Goal: Check status: Check status

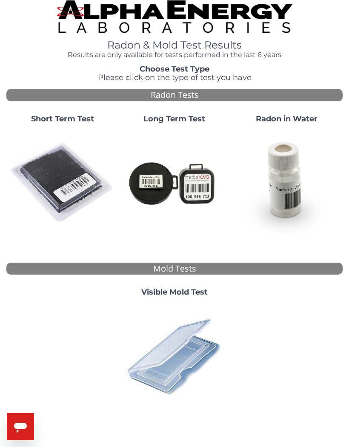
scroll to position [7, 0]
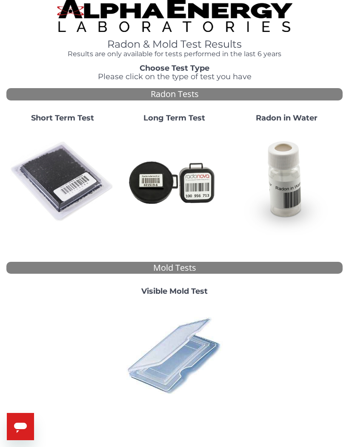
click at [73, 172] on img at bounding box center [62, 181] width 105 height 105
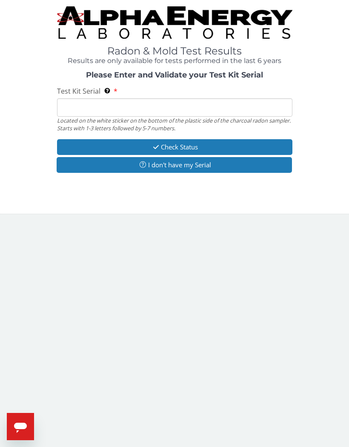
click at [153, 109] on input "Test Kit Serial Located on the white sticker on the bottom of the plastic side …" at bounding box center [175, 107] width 236 height 18
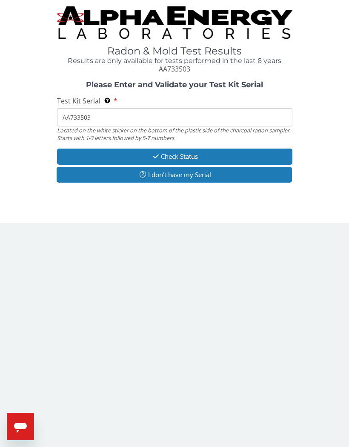
type input "AA733503"
click at [202, 157] on button "Check Status" at bounding box center [175, 157] width 236 height 16
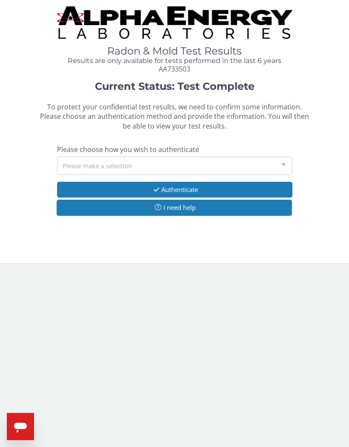
click at [283, 163] on div at bounding box center [283, 165] width 17 height 16
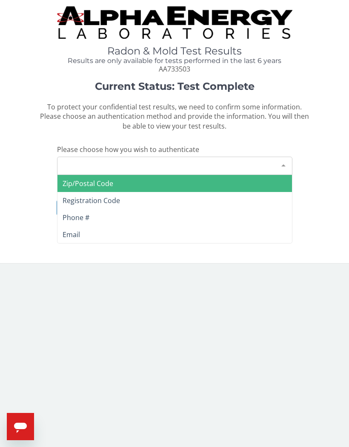
click at [127, 180] on span "Zip/Postal Code" at bounding box center [175, 183] width 235 height 17
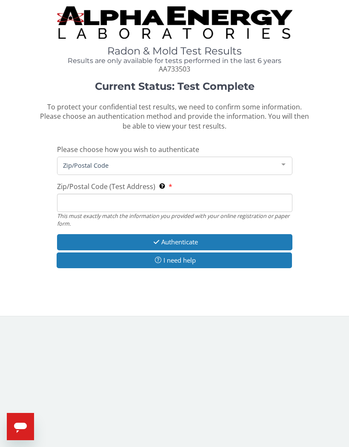
click at [150, 207] on input "Zip/Postal Code (Test Address) This must exactly match the information you prov…" at bounding box center [175, 203] width 236 height 18
type input "21208"
click at [190, 239] on button "Authenticate" at bounding box center [175, 242] width 236 height 16
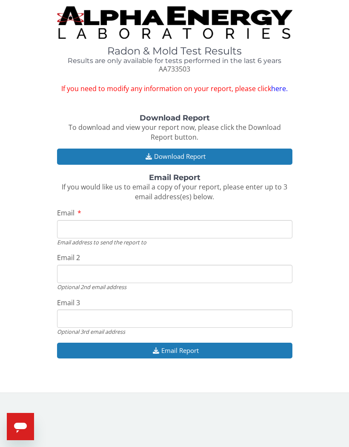
click at [198, 161] on button "Download Report" at bounding box center [175, 157] width 236 height 16
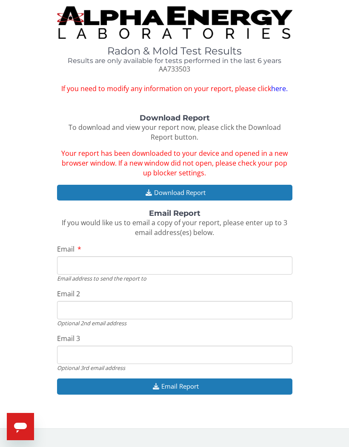
click at [197, 186] on button "Download Report" at bounding box center [175, 193] width 236 height 16
click at [23, 419] on icon "Open messaging window" at bounding box center [20, 426] width 15 height 15
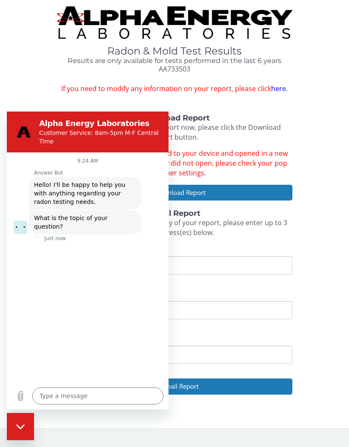
click at [303, 228] on div "Download Report To download and view your report now, please click the Download…" at bounding box center [174, 259] width 337 height 290
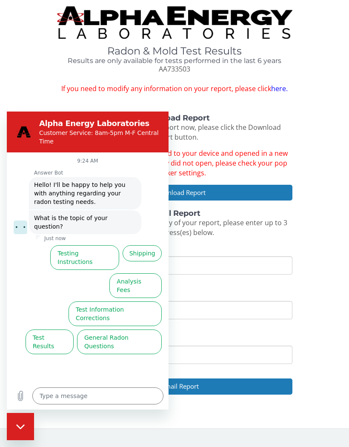
click at [30, 432] on div "Close messaging window" at bounding box center [21, 427] width 26 height 26
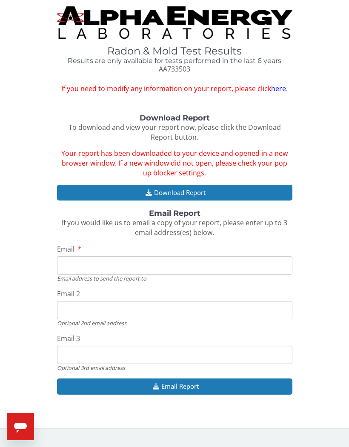
type textarea "x"
